Goal: Task Accomplishment & Management: Complete application form

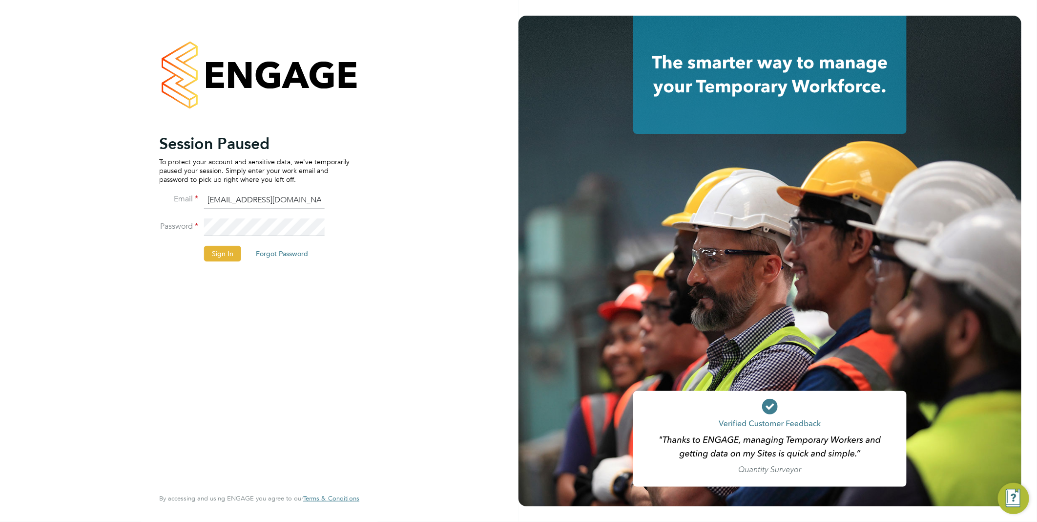
click at [233, 255] on button "Sign In" at bounding box center [222, 254] width 37 height 16
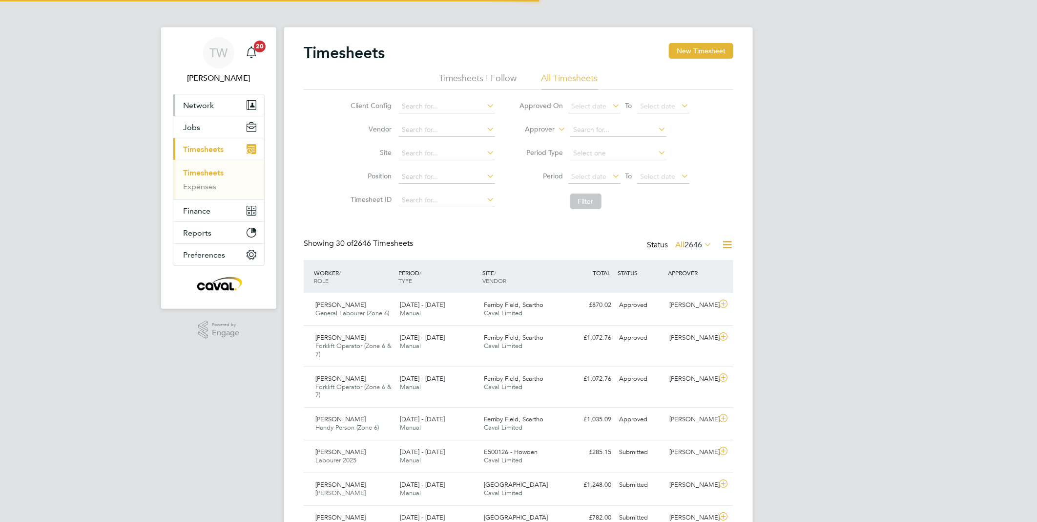
click at [216, 103] on button "Network" at bounding box center [218, 104] width 91 height 21
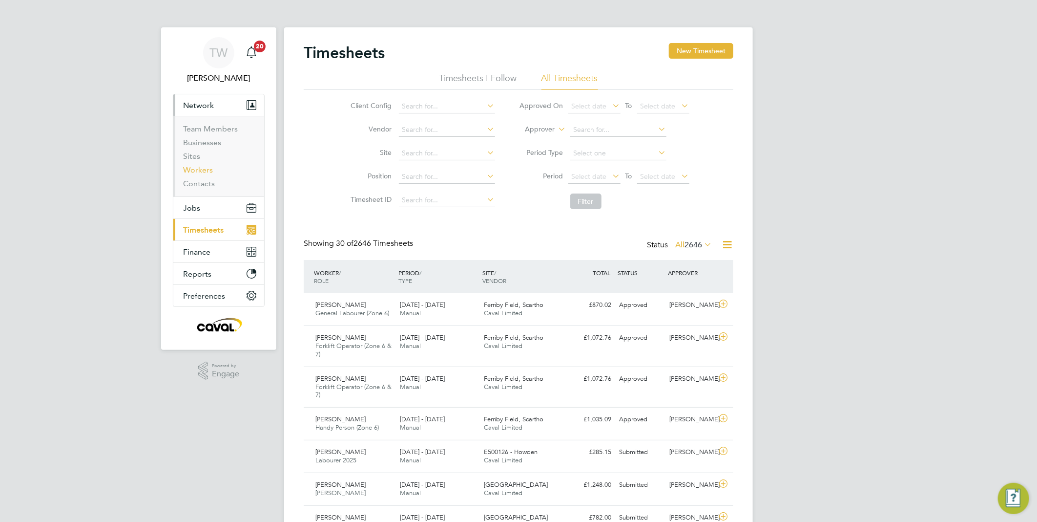
click at [209, 169] on link "Workers" at bounding box center [198, 169] width 30 height 9
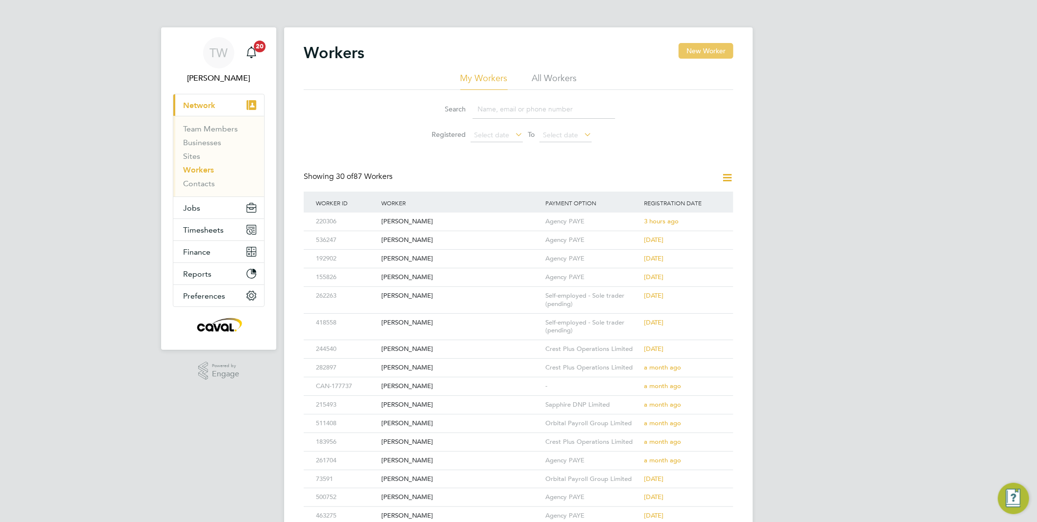
click at [690, 53] on button "New Worker" at bounding box center [706, 51] width 55 height 16
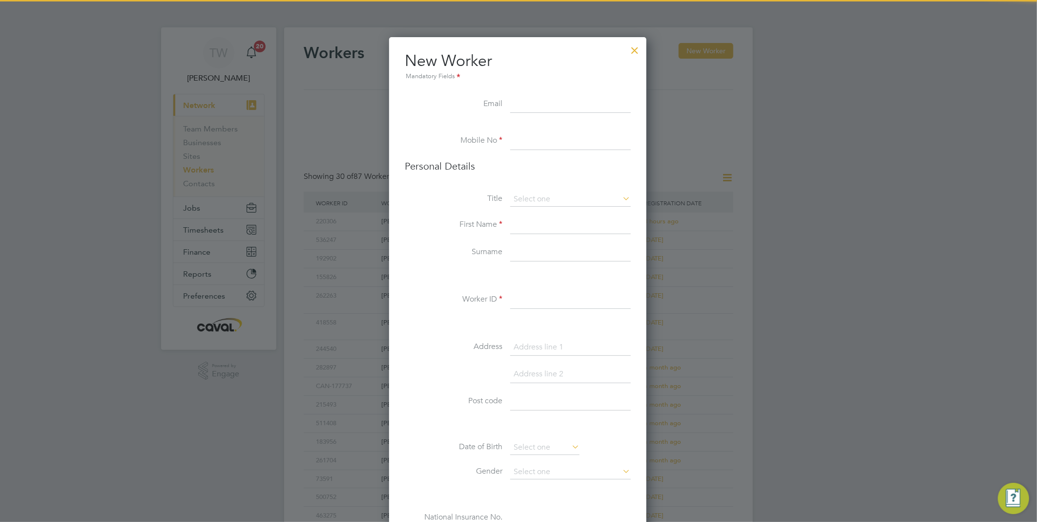
click at [531, 99] on input at bounding box center [570, 105] width 121 height 18
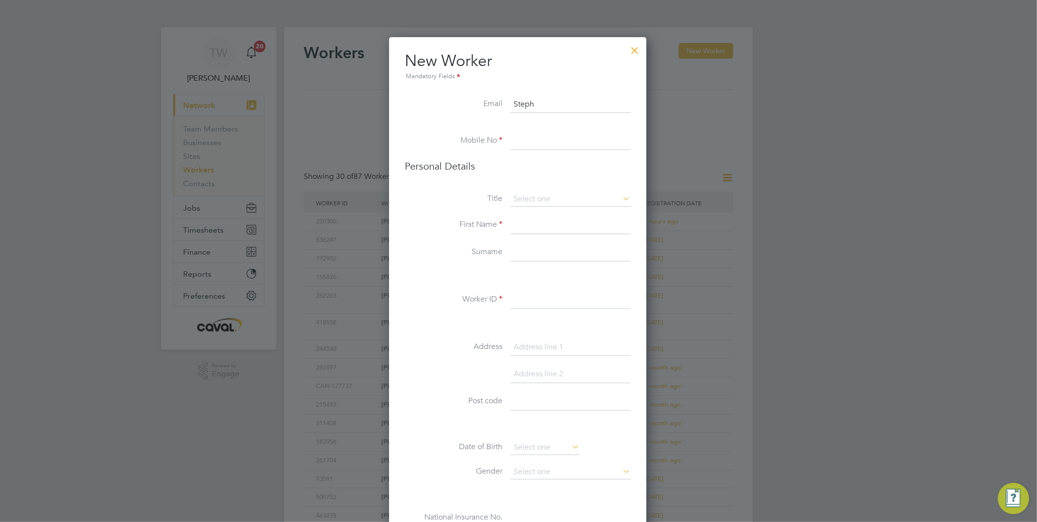
type input "Steph"
drag, startPoint x: 535, startPoint y: 99, endPoint x: 510, endPoint y: 98, distance: 24.9
click at [510, 98] on input "Steph" at bounding box center [570, 105] width 121 height 18
click at [544, 98] on input at bounding box center [570, 105] width 121 height 18
type input "S"
